Goal: Task Accomplishment & Management: Use online tool/utility

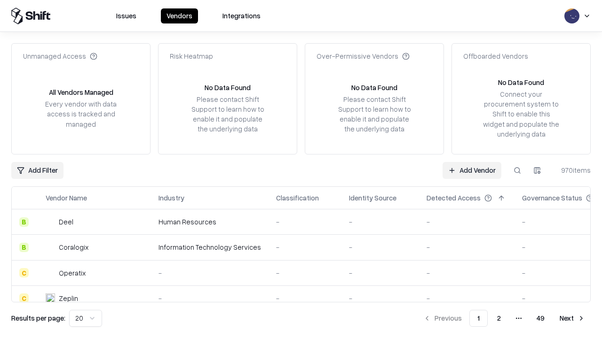
click at [472, 170] on link "Add Vendor" at bounding box center [471, 170] width 59 height 17
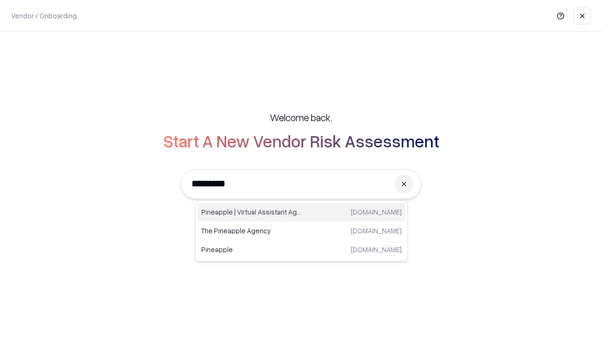
click at [301, 212] on div "Pineapple | Virtual Assistant Agency [DOMAIN_NAME]" at bounding box center [301, 212] width 208 height 19
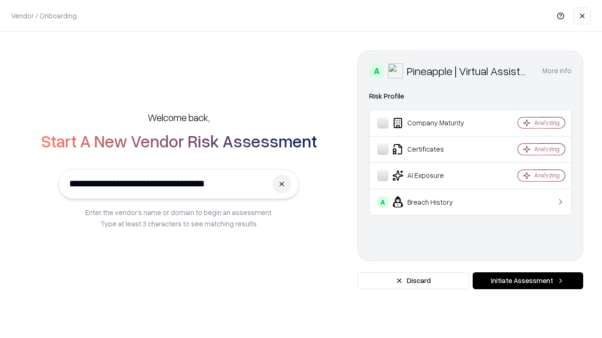
type input "**********"
click at [527, 281] on button "Initiate Assessment" at bounding box center [527, 281] width 110 height 17
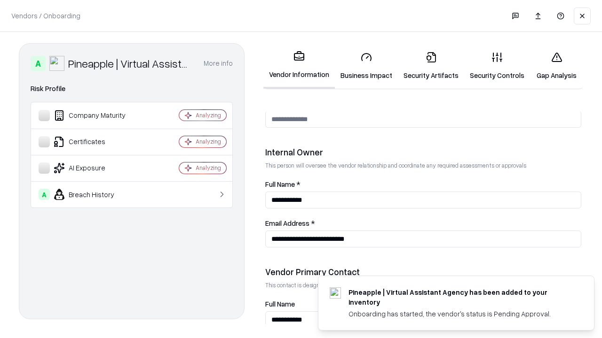
scroll to position [487, 0]
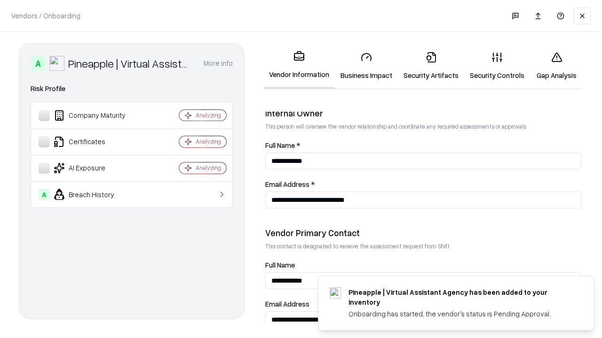
click at [366, 66] on link "Business Impact" at bounding box center [366, 66] width 63 height 44
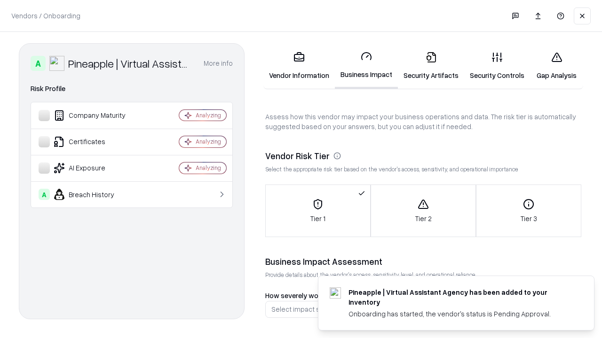
click at [431, 66] on link "Security Artifacts" at bounding box center [431, 66] width 66 height 44
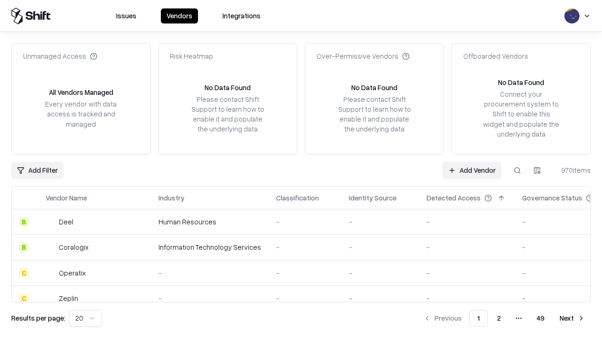
click at [472, 170] on link "Add Vendor" at bounding box center [471, 170] width 59 height 17
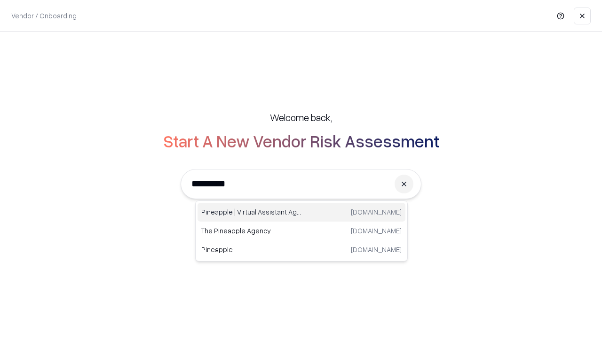
click at [301, 212] on div "Pineapple | Virtual Assistant Agency [DOMAIN_NAME]" at bounding box center [301, 212] width 208 height 19
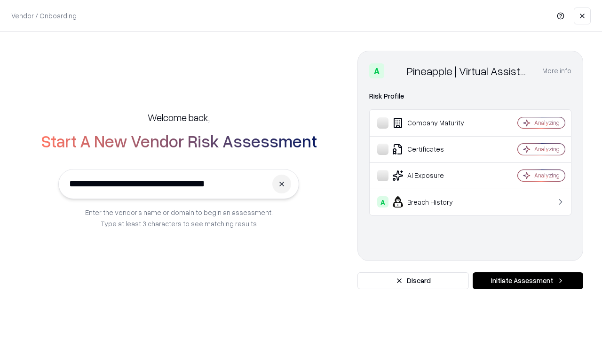
type input "**********"
click at [527, 281] on button "Initiate Assessment" at bounding box center [527, 281] width 110 height 17
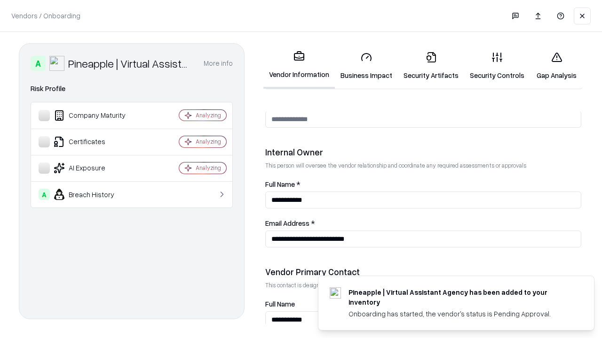
scroll to position [487, 0]
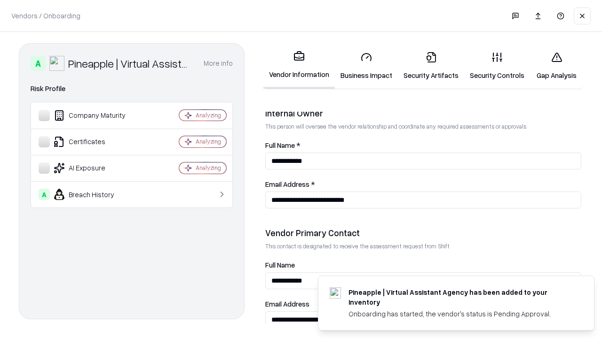
click at [556, 66] on link "Gap Analysis" at bounding box center [556, 66] width 53 height 44
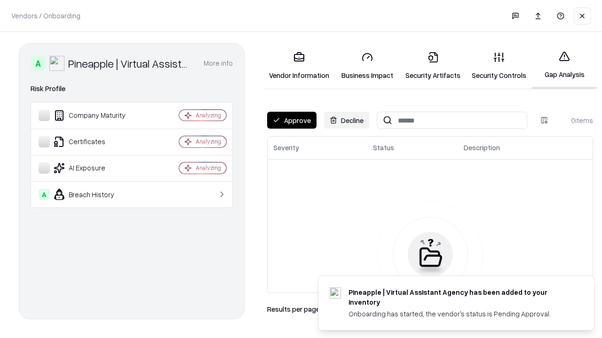
click at [291, 120] on button "Approve" at bounding box center [291, 120] width 49 height 17
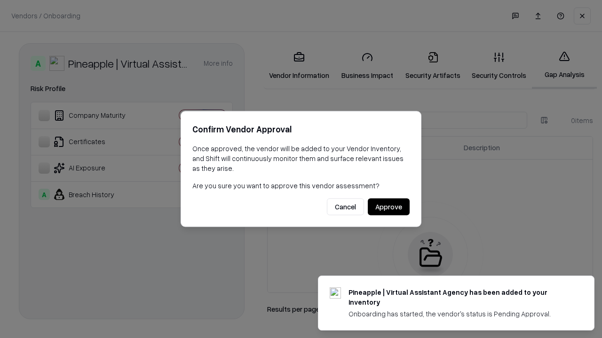
click at [388, 207] on button "Approve" at bounding box center [389, 207] width 42 height 17
